Goal: Complete application form: Complete application form

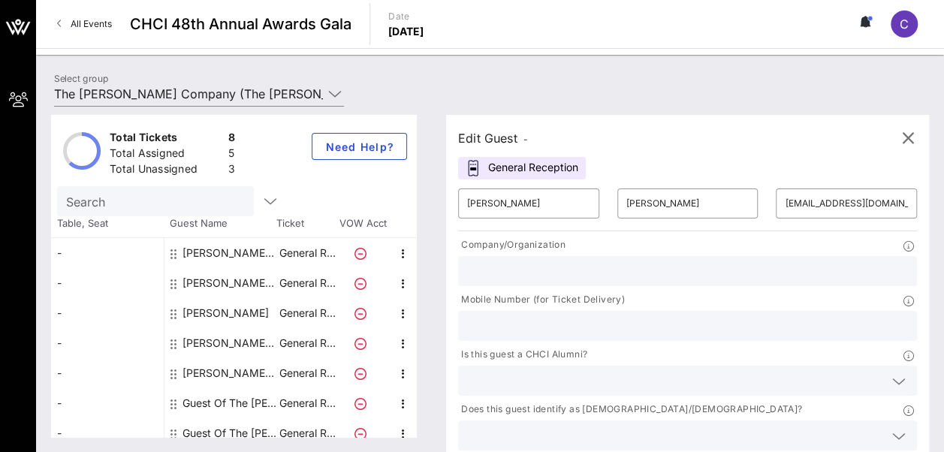
scroll to position [41, 0]
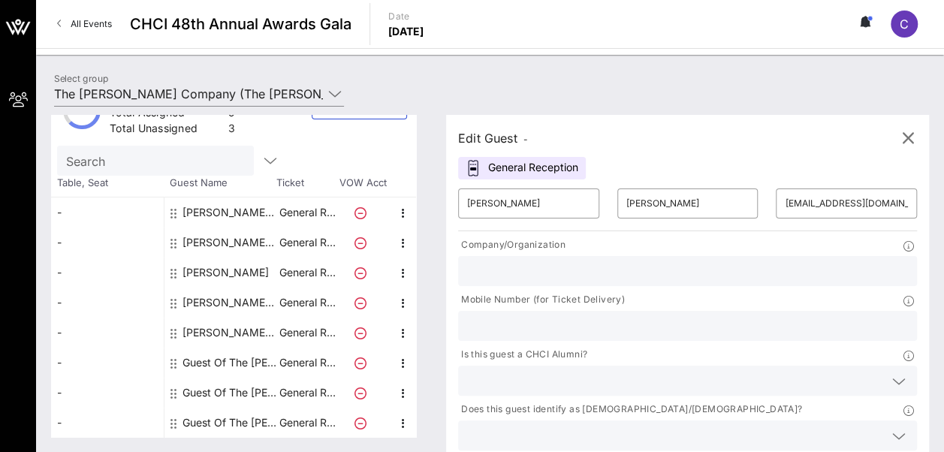
click at [203, 366] on div "Guest Of The [PERSON_NAME] Company" at bounding box center [229, 363] width 95 height 30
type input "Guest Of"
type input "The [PERSON_NAME] Company"
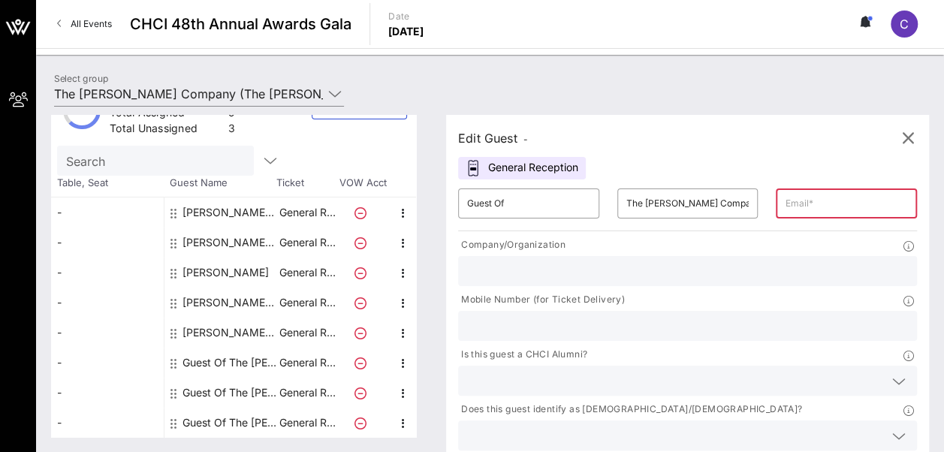
click at [203, 366] on div "Guest Of The [PERSON_NAME] Company" at bounding box center [229, 363] width 95 height 30
click at [212, 362] on div "Guest Of The [PERSON_NAME] Company" at bounding box center [229, 363] width 95 height 30
click at [527, 209] on input "Guest Of" at bounding box center [528, 203] width 123 height 24
type input "G"
type input "[PERSON_NAME]"
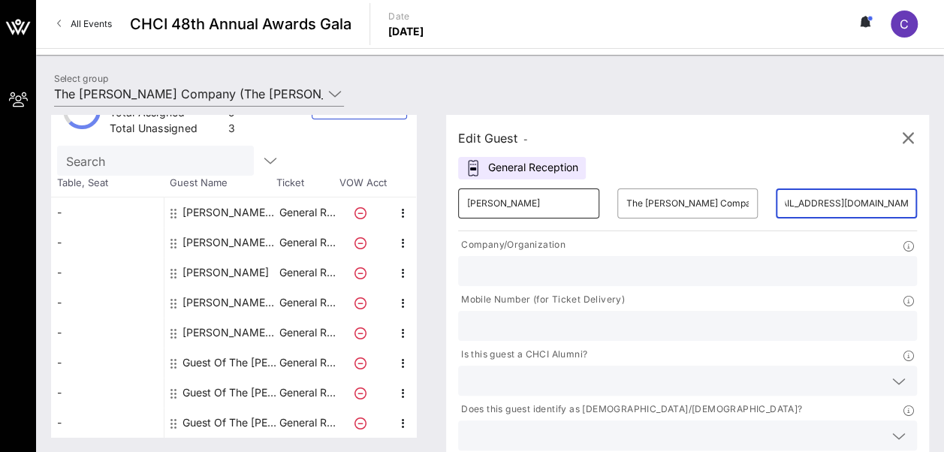
scroll to position [0, 29]
type input "[EMAIL_ADDRESS][DOMAIN_NAME]"
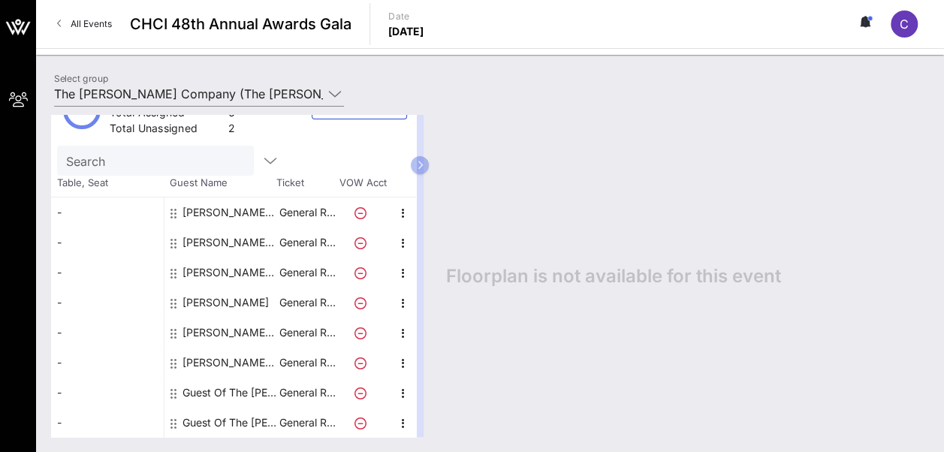
click at [210, 393] on div "Guest Of The [PERSON_NAME] Company" at bounding box center [229, 393] width 95 height 30
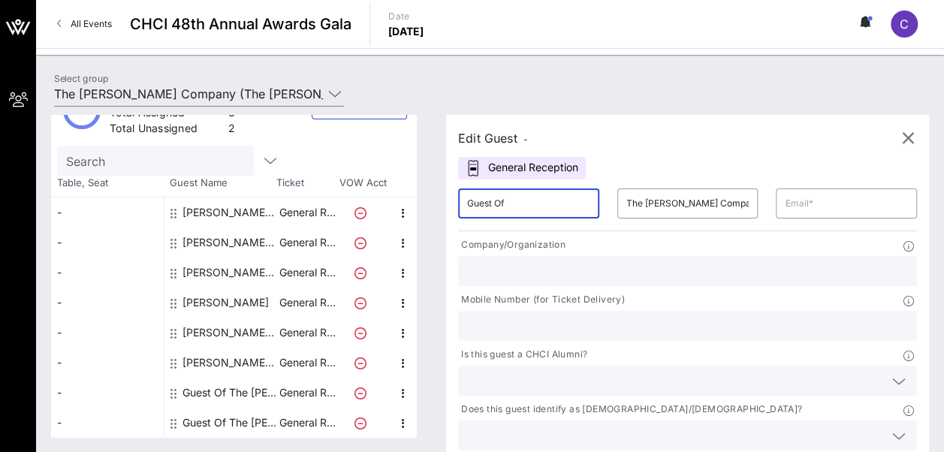
click at [541, 204] on input "Guest Of" at bounding box center [528, 203] width 123 height 24
type input "G"
type input "[PERSON_NAME]"
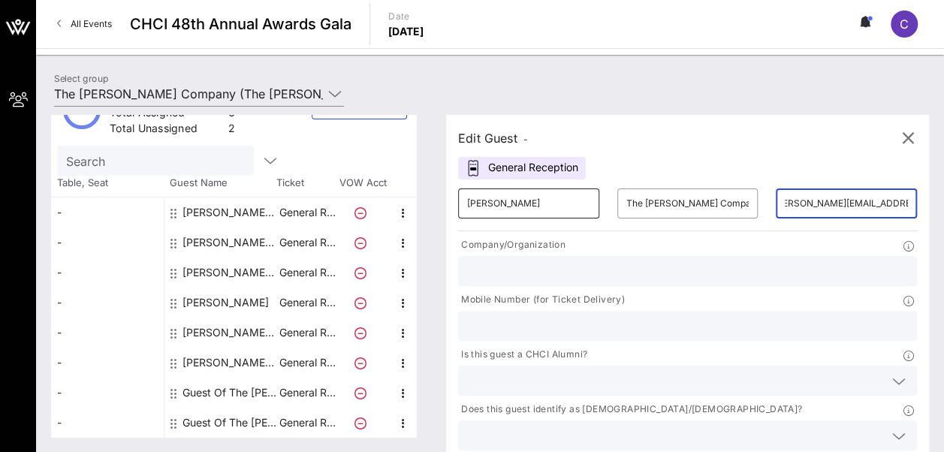
scroll to position [0, 20]
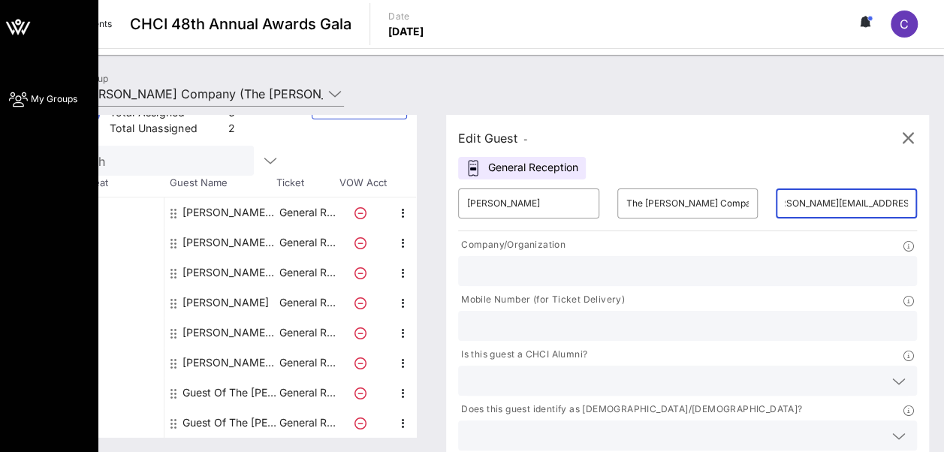
type input "[PERSON_NAME][EMAIL_ADDRESS][PERSON_NAME][PERSON_NAME][DOMAIN_NAME]"
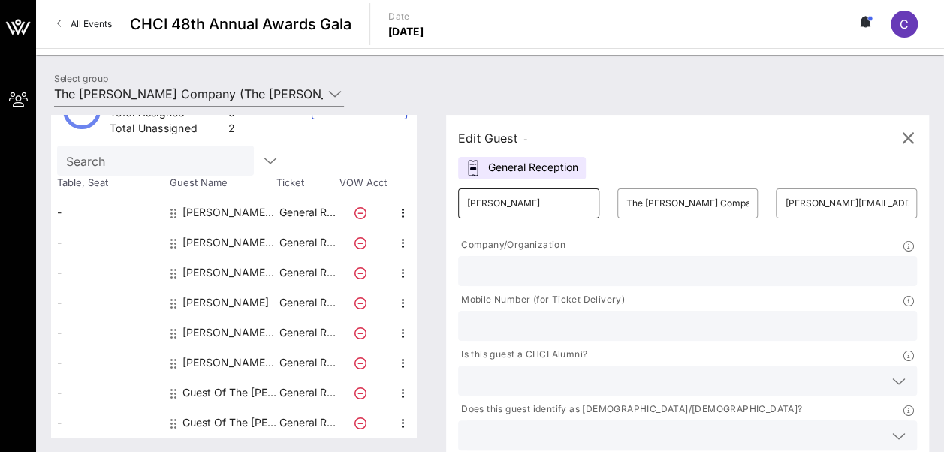
click at [561, 205] on div "​ [PERSON_NAME]" at bounding box center [528, 203] width 141 height 30
type input "[PERSON_NAME]"
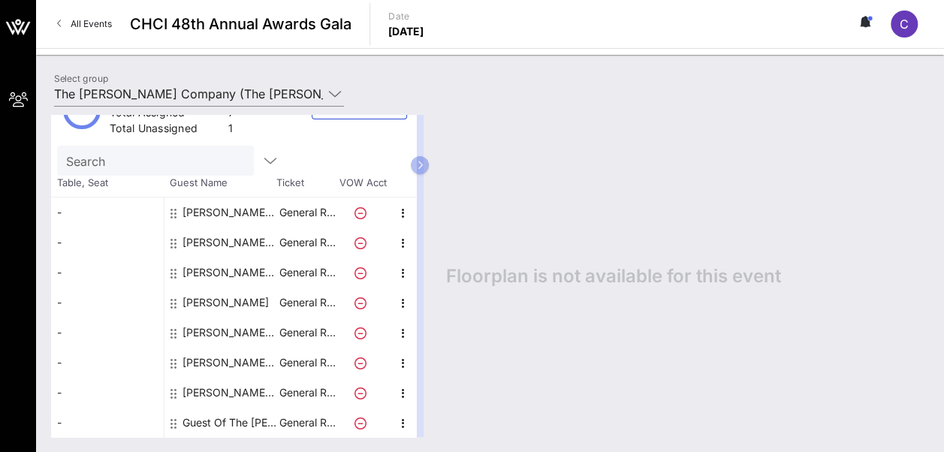
click at [222, 419] on div "Guest Of The [PERSON_NAME] Company" at bounding box center [229, 423] width 95 height 30
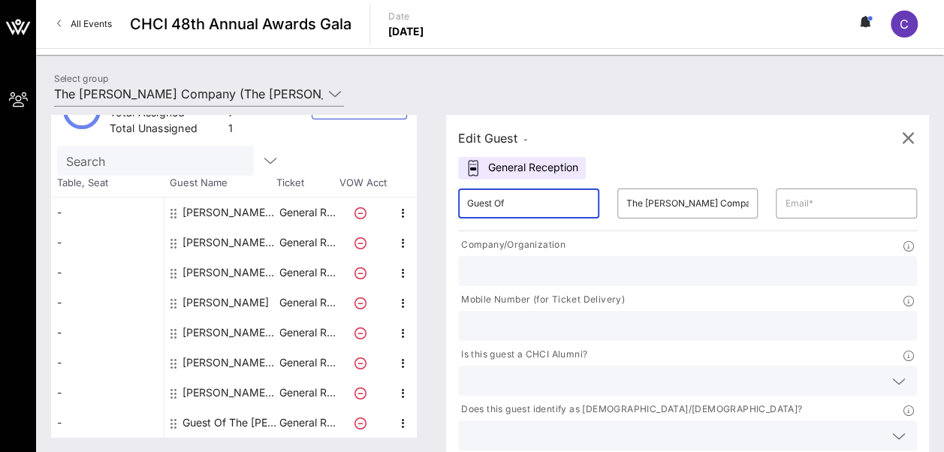
click at [526, 198] on input "Guest Of" at bounding box center [528, 203] width 123 height 24
type input "G"
type input "[PERSON_NAME]"
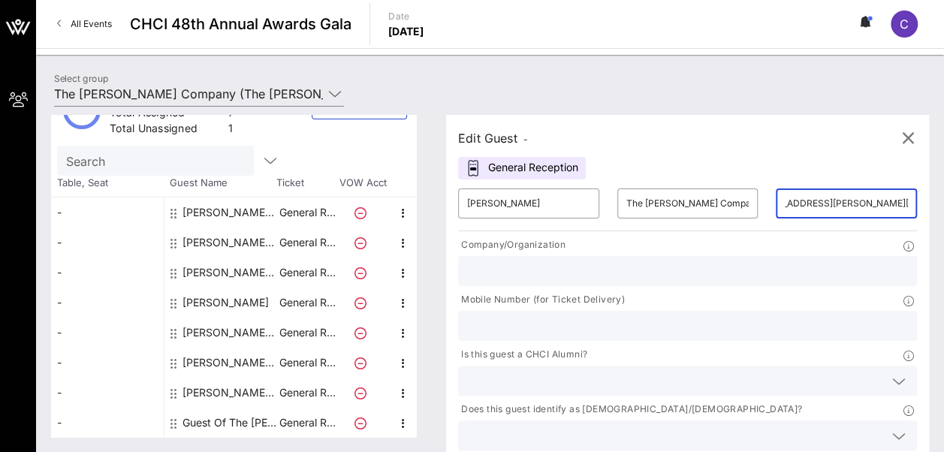
scroll to position [0, 41]
type input "[EMAIL_ADDRESS][PERSON_NAME][DOMAIN_NAME]"
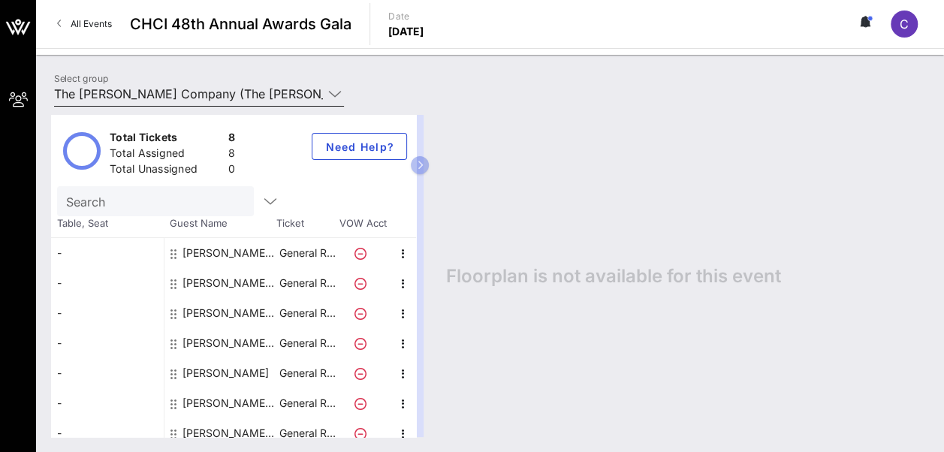
click at [336, 98] on icon at bounding box center [335, 94] width 14 height 18
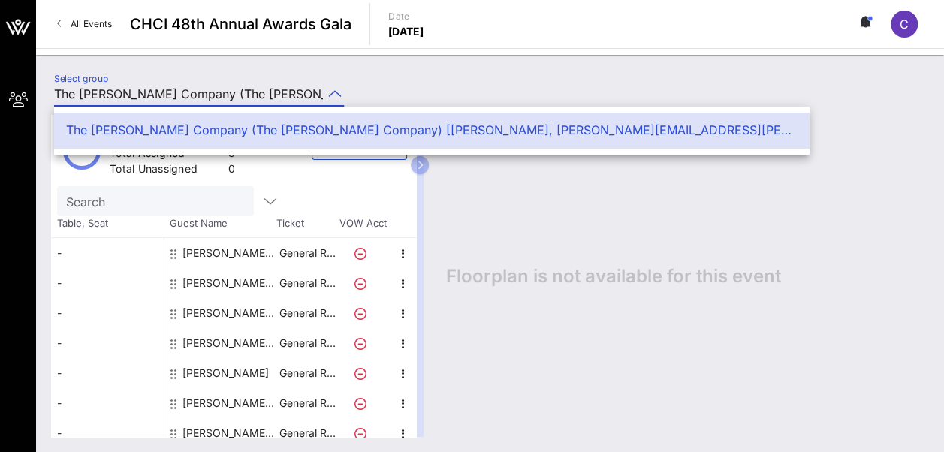
click at [444, 71] on div "Select group The [PERSON_NAME] Company (The [PERSON_NAME] Company) [[PERSON_NAM…" at bounding box center [490, 96] width 890 height 53
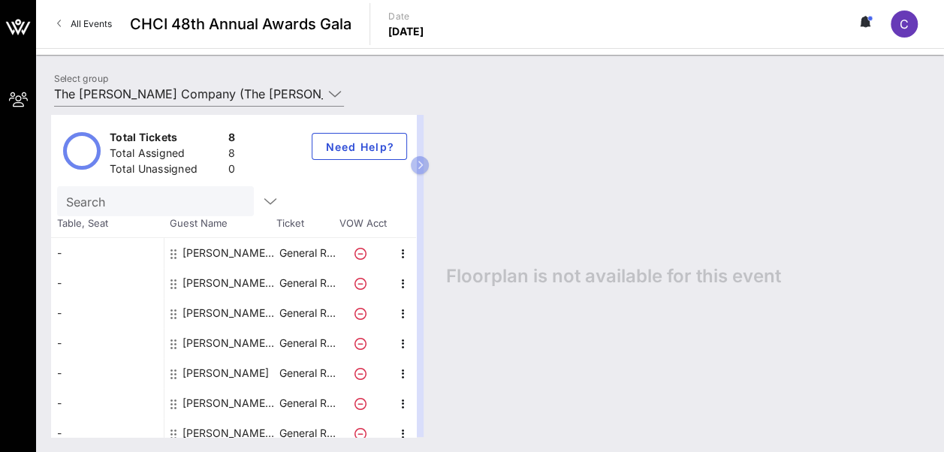
click at [223, 252] on div "[PERSON_NAME] The [PERSON_NAME] Company" at bounding box center [229, 253] width 95 height 30
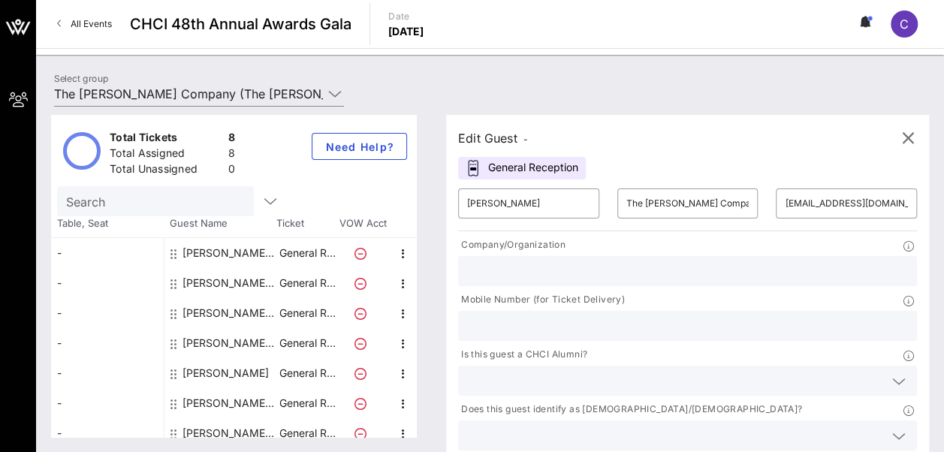
click at [222, 282] on div "[PERSON_NAME] The [PERSON_NAME] Company" at bounding box center [229, 283] width 95 height 30
type input "[PERSON_NAME]"
type input "[EMAIL_ADDRESS][PERSON_NAME][DOMAIN_NAME]"
click at [206, 311] on div "[PERSON_NAME] The [PERSON_NAME] Company" at bounding box center [229, 313] width 95 height 30
type input "[PERSON_NAME]"
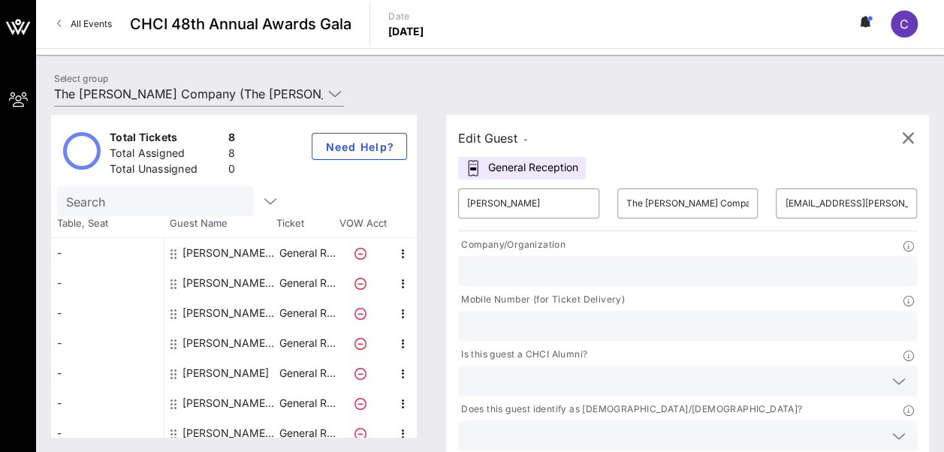
type input "[EMAIL_ADDRESS][DOMAIN_NAME]"
type input "The [PERSON_NAME] Co."
type input "7032209592"
type input "The [PERSON_NAME] Company"
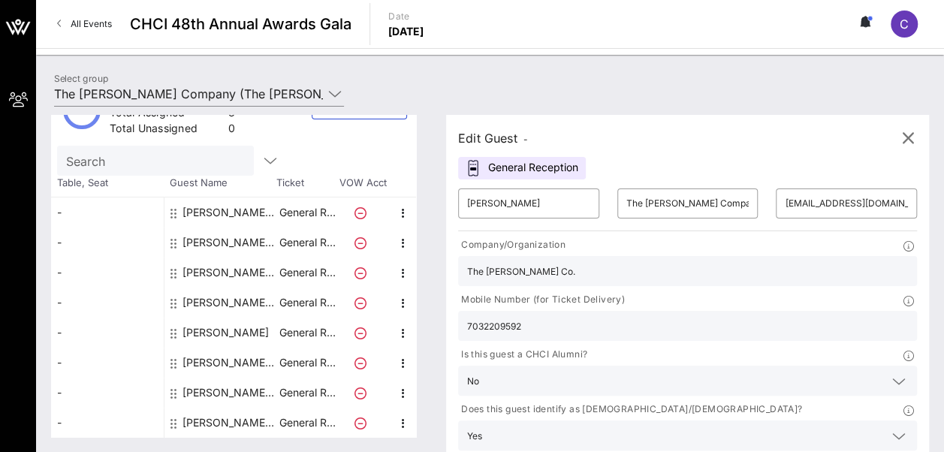
click at [191, 332] on div "[PERSON_NAME]" at bounding box center [225, 333] width 86 height 30
type input "[PERSON_NAME]"
type input "[EMAIL_ADDRESS][DOMAIN_NAME]"
type input "The [PERSON_NAME] Co."
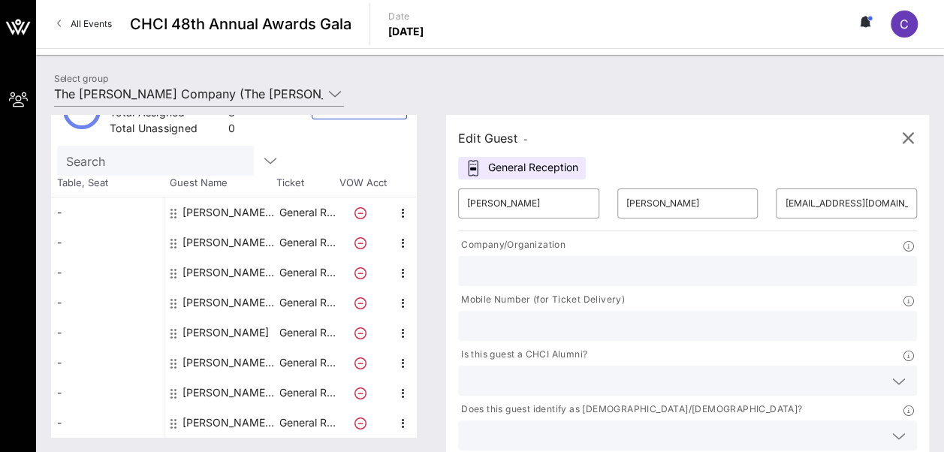
click at [194, 366] on div "[PERSON_NAME] The [PERSON_NAME] Company" at bounding box center [229, 363] width 95 height 30
type input "[PERSON_NAME]"
type input "The [PERSON_NAME] Company"
type input "[PERSON_NAME][EMAIL_ADDRESS][PERSON_NAME][DOMAIN_NAME]"
type input "The [PERSON_NAME] Co."
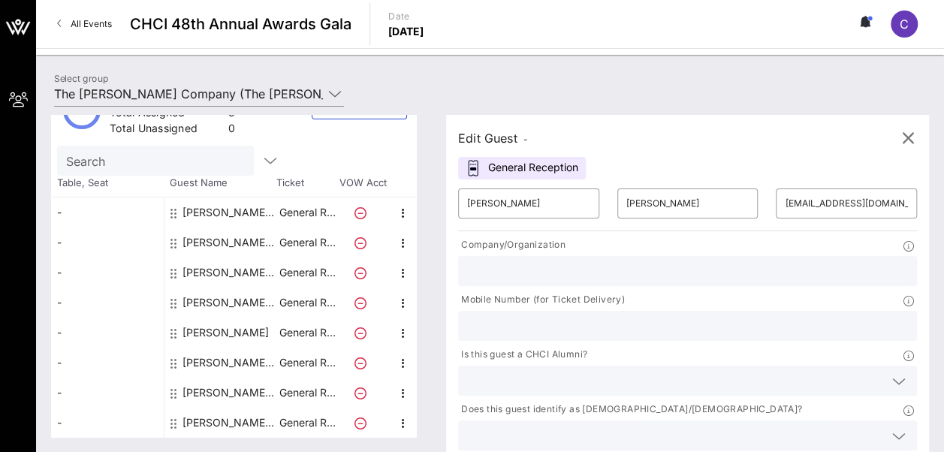
type input "2027748324"
type input "The [PERSON_NAME] Company"
click at [194, 390] on div "[PERSON_NAME] The [PERSON_NAME] Company" at bounding box center [229, 393] width 95 height 30
type input "[PERSON_NAME]"
type input "[EMAIL_ADDRESS][DOMAIN_NAME]"
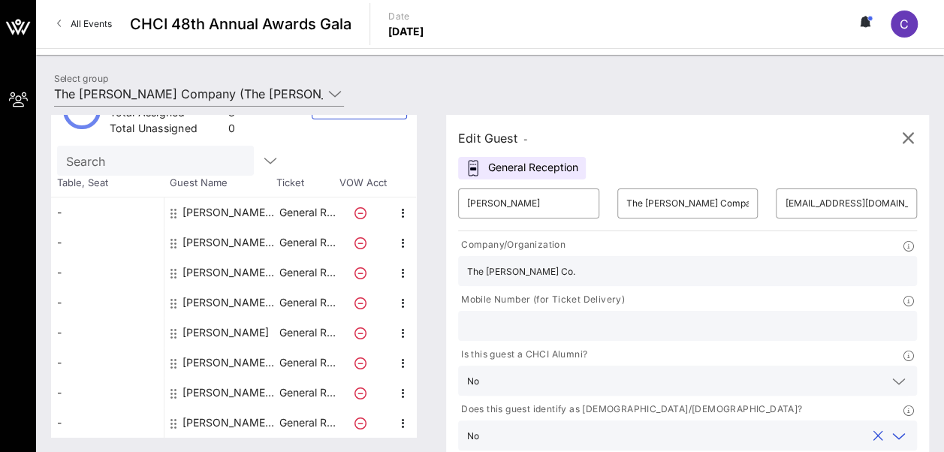
click at [700, 426] on input "text" at bounding box center [675, 436] width 381 height 20
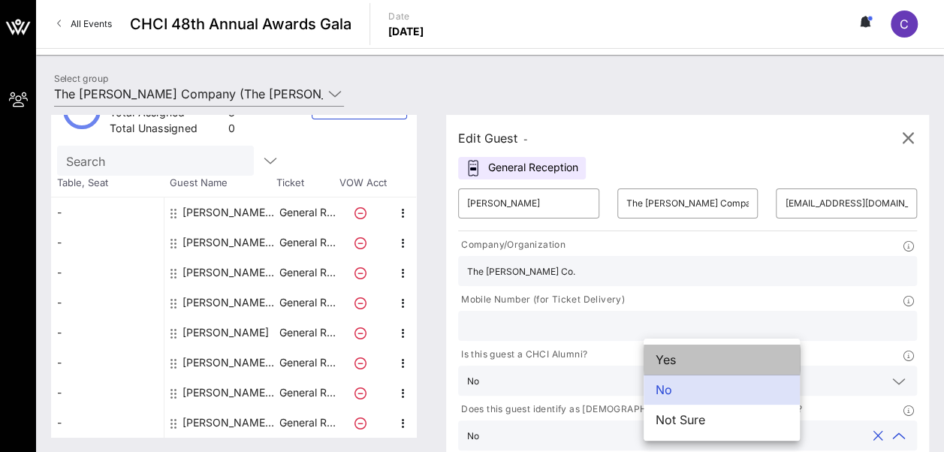
click at [712, 361] on div "Yes" at bounding box center [721, 360] width 156 height 30
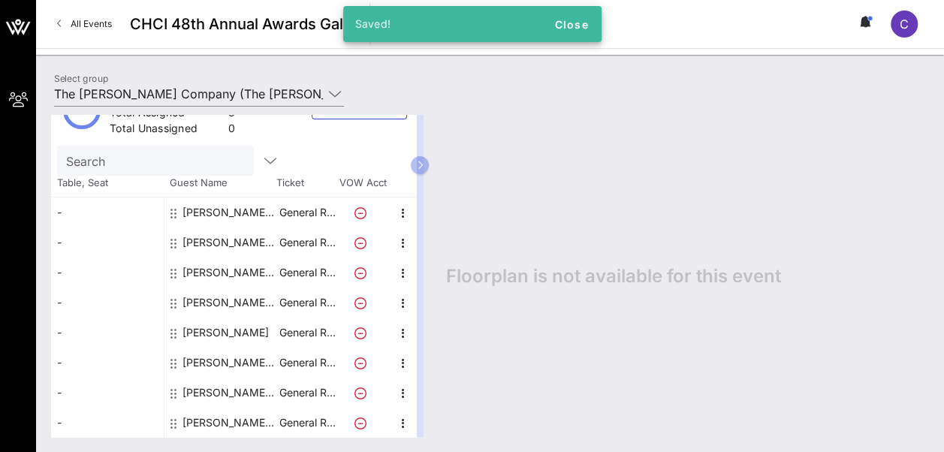
click at [212, 417] on div "[PERSON_NAME] The [PERSON_NAME] Company" at bounding box center [229, 423] width 95 height 30
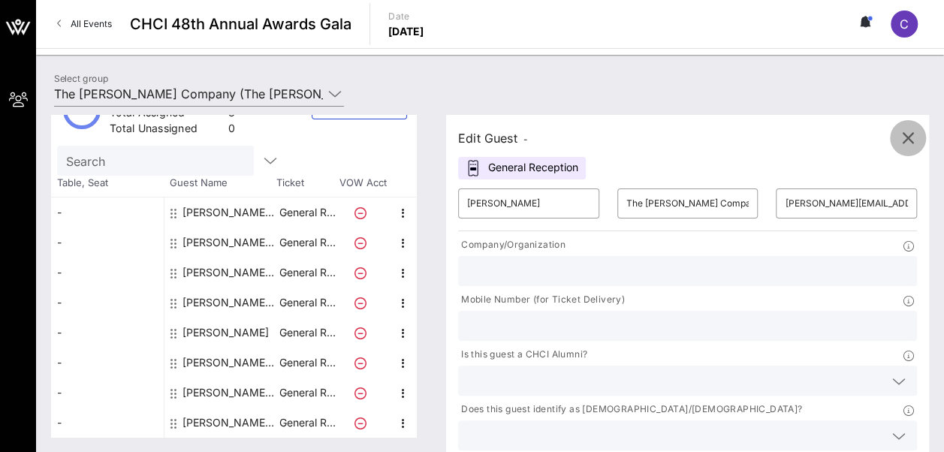
click at [906, 134] on icon "button" at bounding box center [908, 138] width 18 height 18
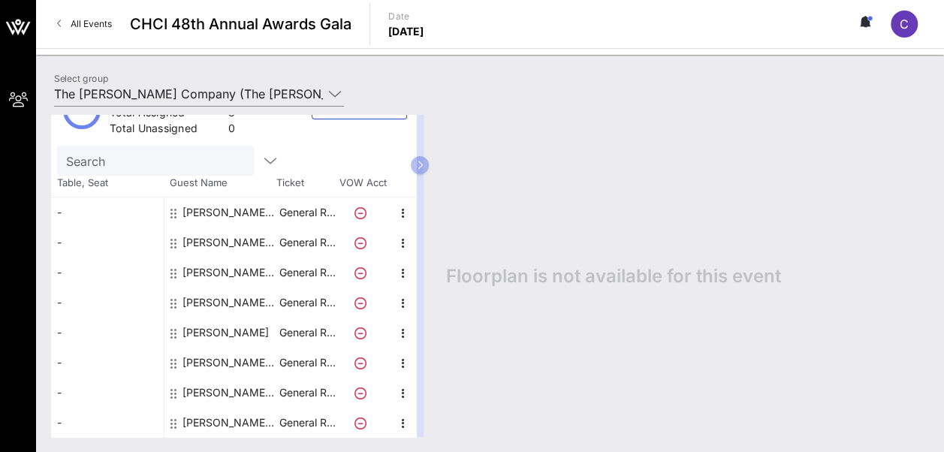
click at [903, 31] on span "C" at bounding box center [903, 24] width 9 height 15
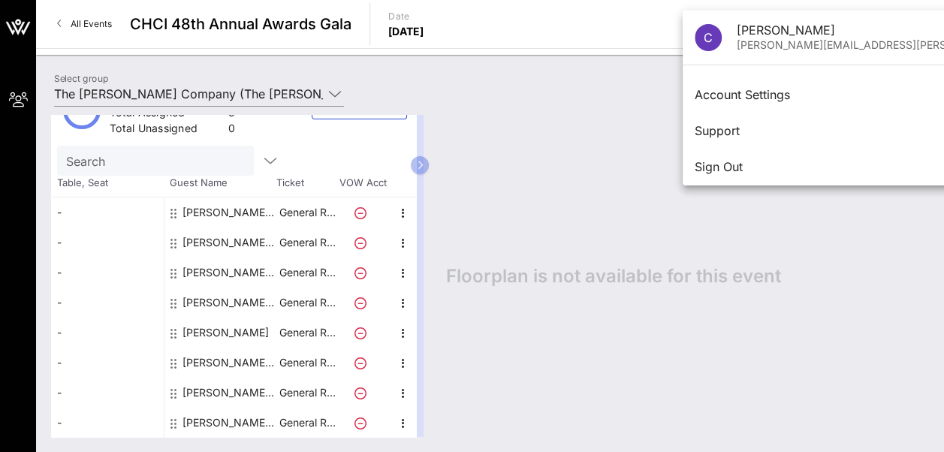
click at [622, 115] on div "Floorplan is not available for this event" at bounding box center [680, 276] width 498 height 322
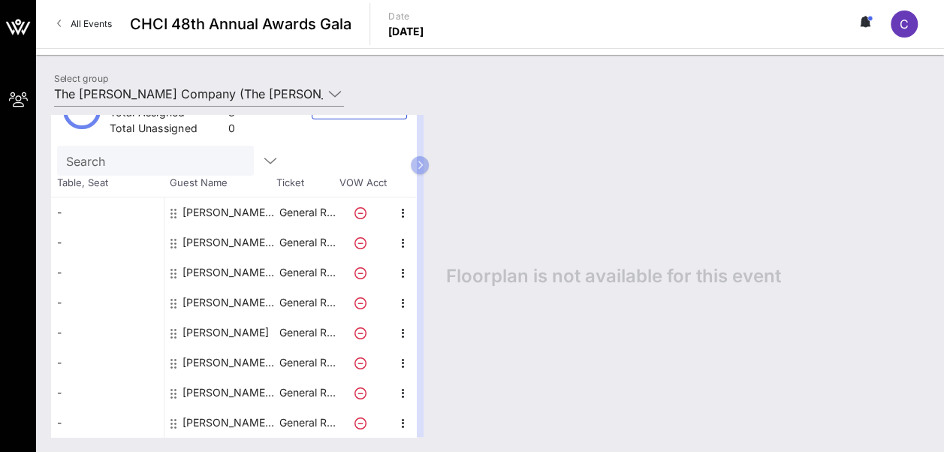
click at [863, 29] on button at bounding box center [866, 24] width 32 height 26
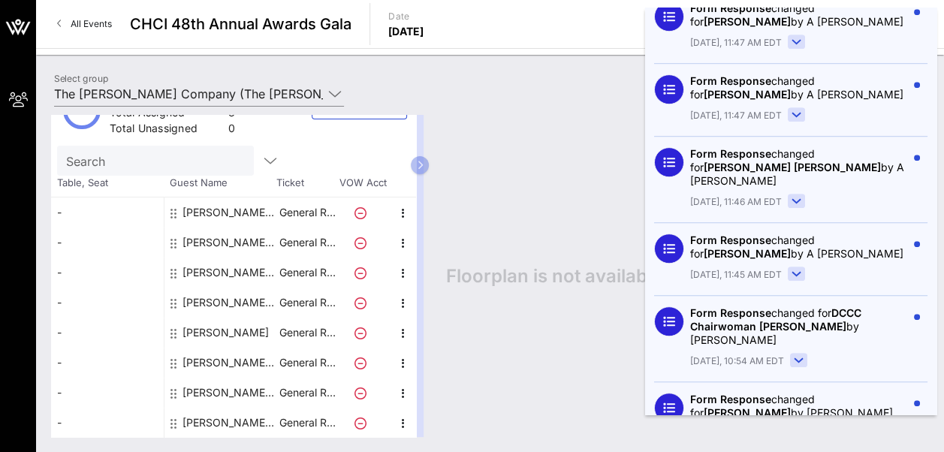
scroll to position [3294, 0]
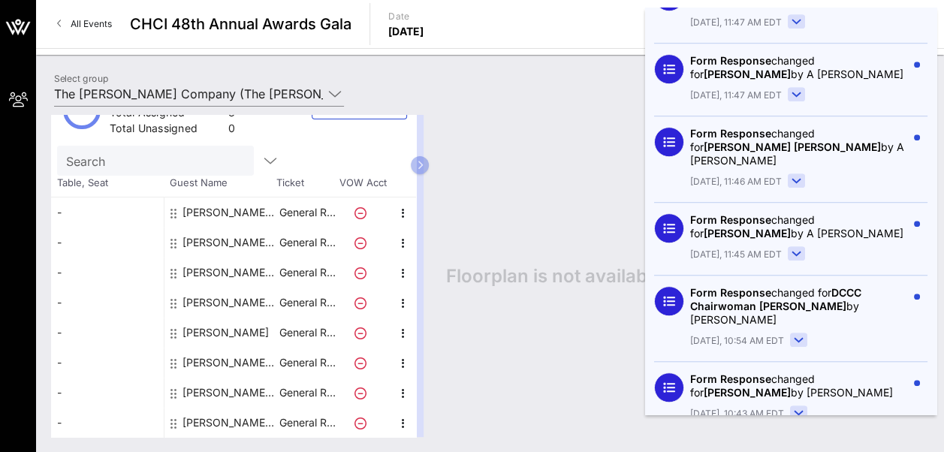
click at [569, 134] on div "Floorplan is not available for this event" at bounding box center [680, 276] width 498 height 322
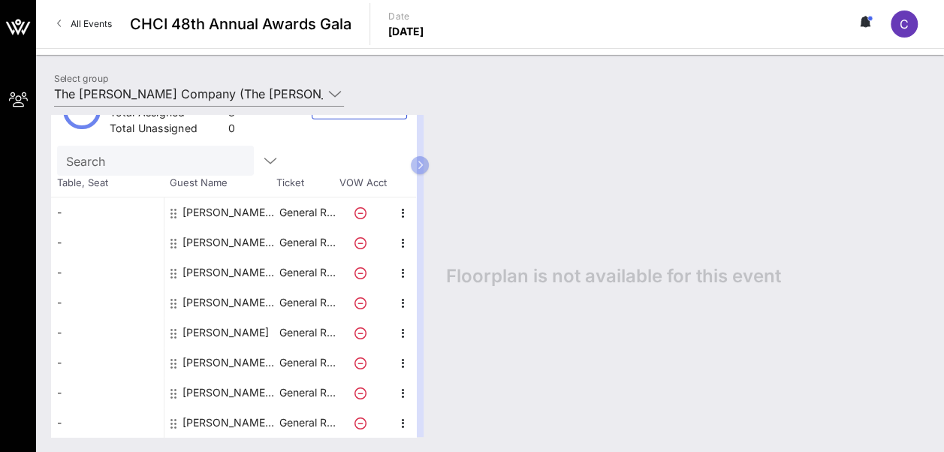
click at [871, 26] on icon at bounding box center [866, 22] width 14 height 12
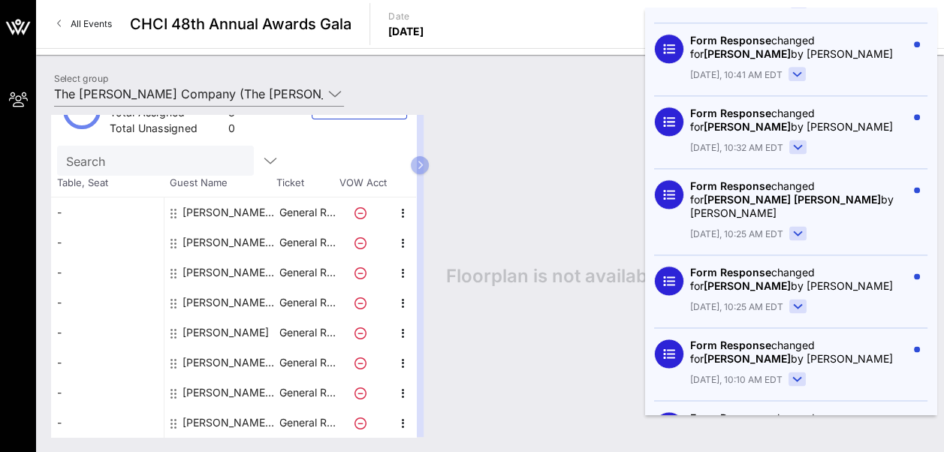
scroll to position [3779, 0]
click at [610, 145] on div "Floorplan is not available for this event" at bounding box center [680, 276] width 498 height 322
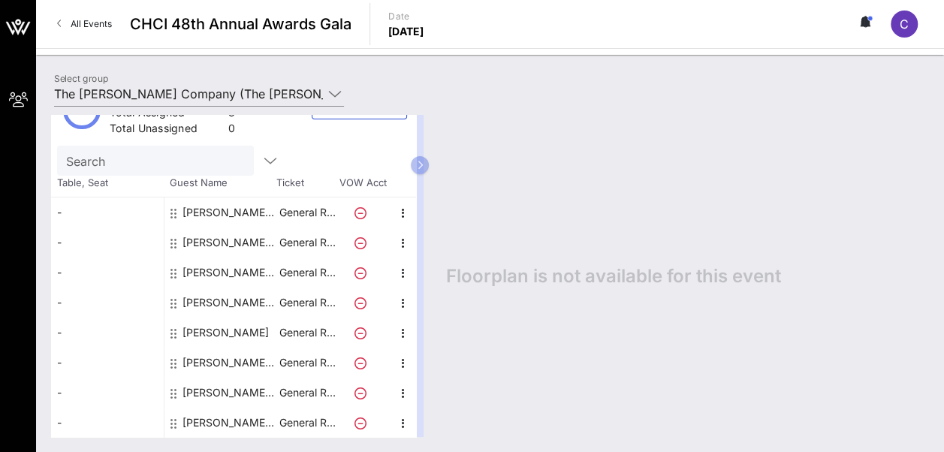
scroll to position [0, 0]
